Goal: Information Seeking & Learning: Learn about a topic

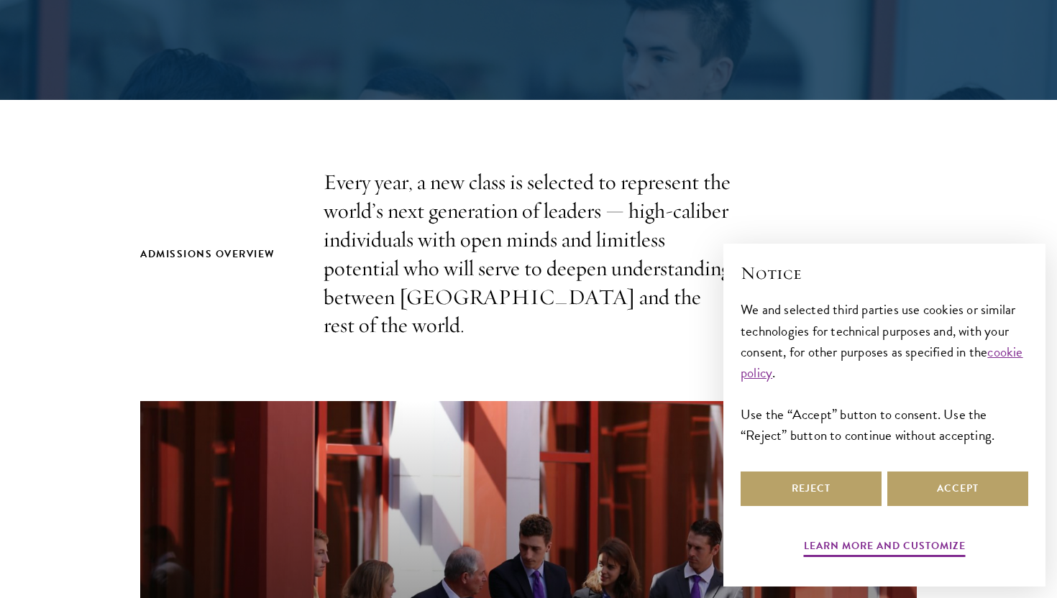
scroll to position [401, 0]
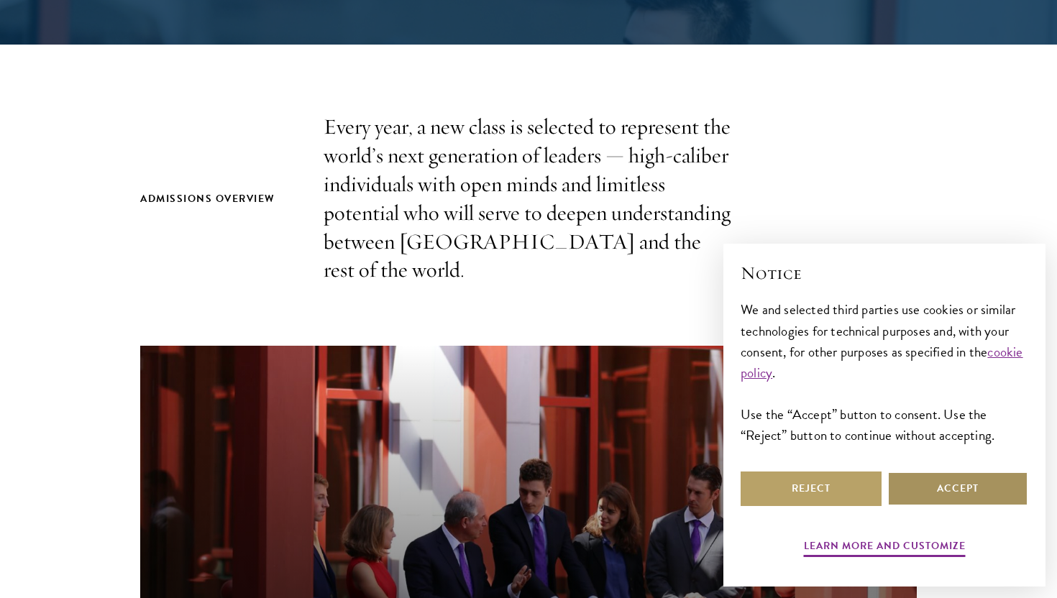
click at [937, 491] on button "Accept" at bounding box center [957, 489] width 141 height 35
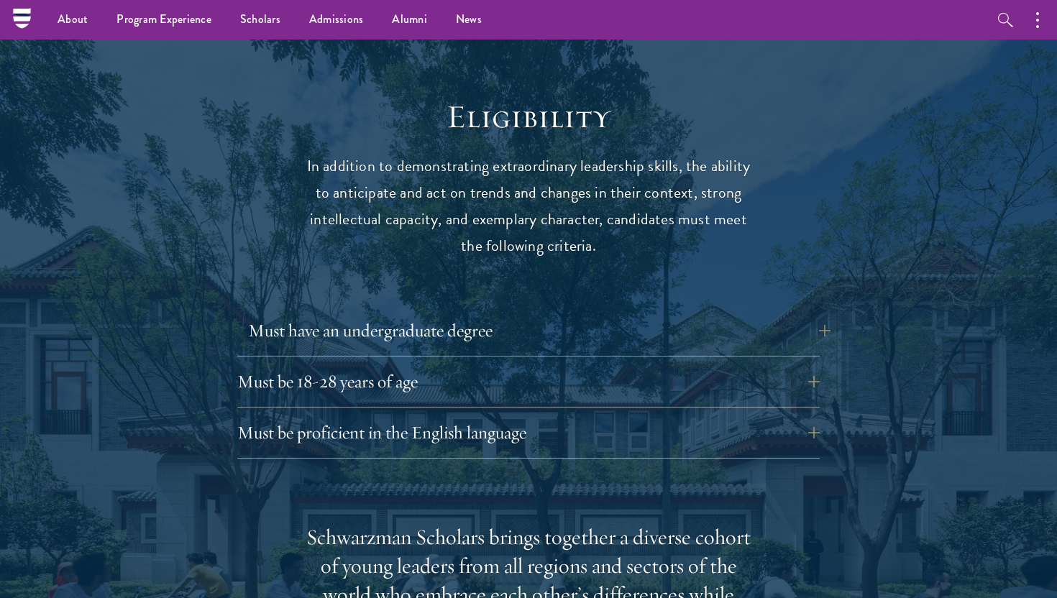
scroll to position [1806, 0]
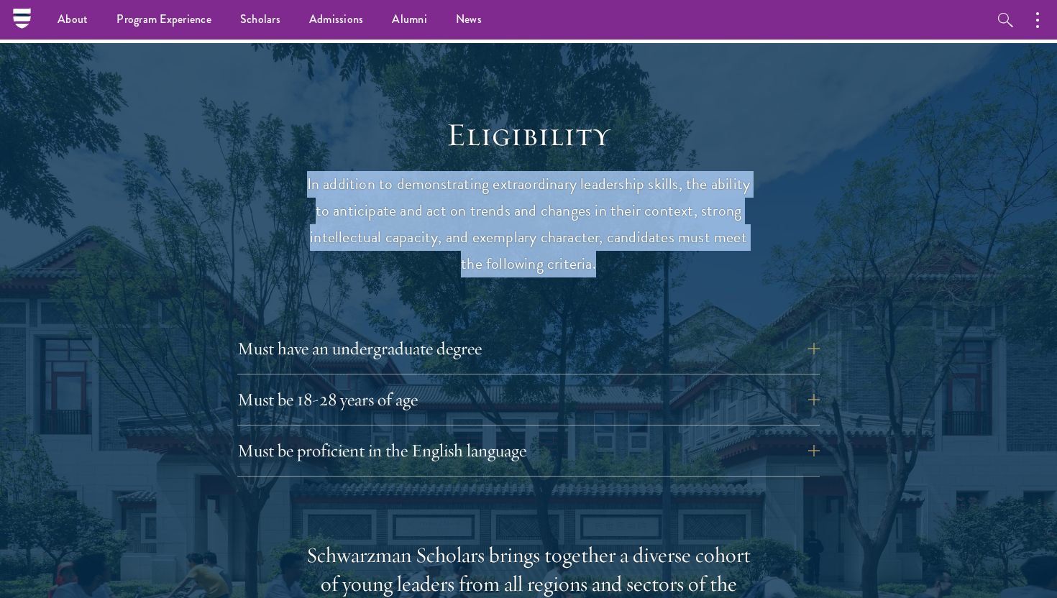
drag, startPoint x: 308, startPoint y: 150, endPoint x: 631, endPoint y: 241, distance: 335.4
click at [631, 241] on p "In addition to demonstrating extraordinary leadership skills, the ability to an…" at bounding box center [529, 224] width 446 height 106
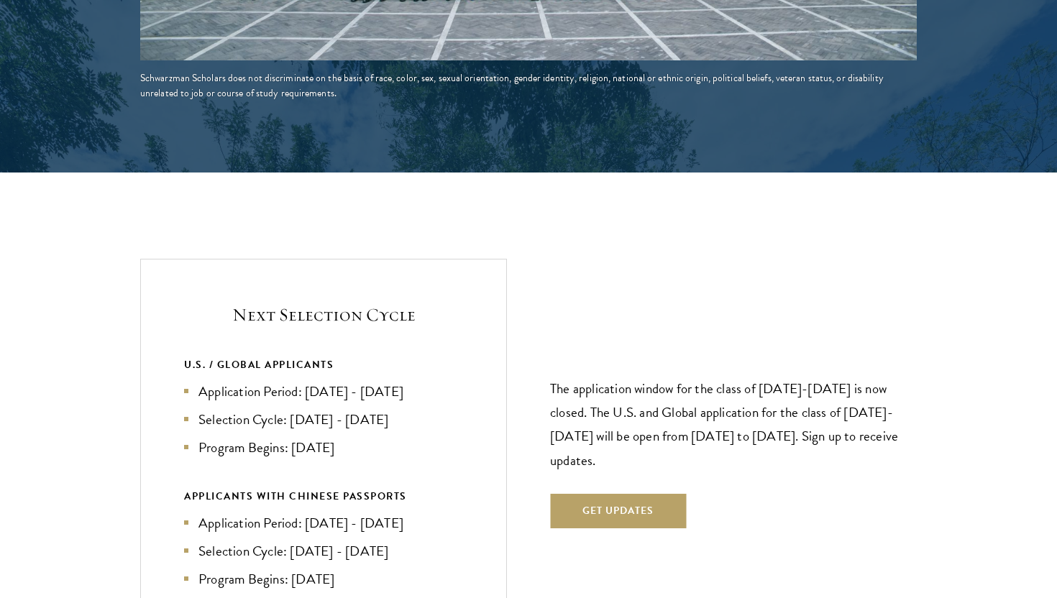
scroll to position [2862, 0]
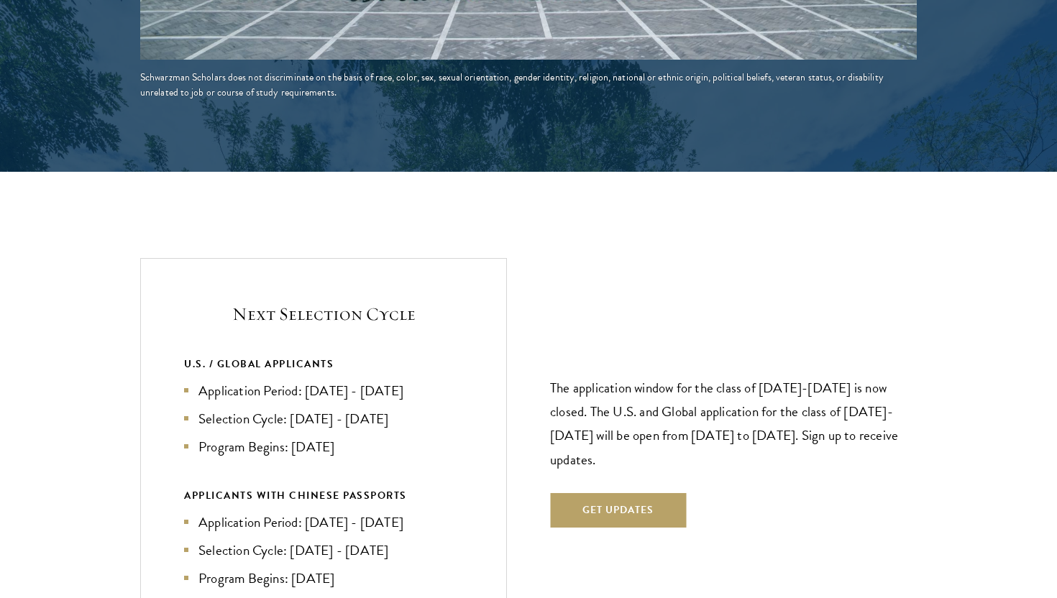
click at [318, 380] on li "Application Period: [DATE] - [DATE]" at bounding box center [323, 390] width 279 height 21
click at [343, 380] on li "Application Period: [DATE] - [DATE]" at bounding box center [323, 390] width 279 height 21
click at [405, 380] on li "Application Period: [DATE] - [DATE]" at bounding box center [323, 390] width 279 height 21
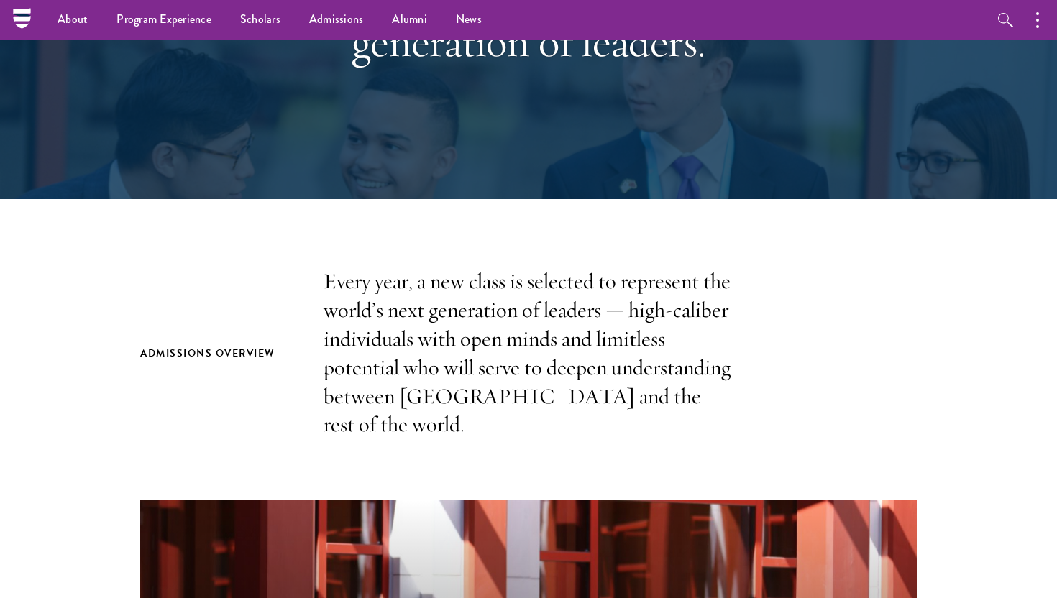
scroll to position [0, 0]
